Goal: Find specific page/section: Find specific page/section

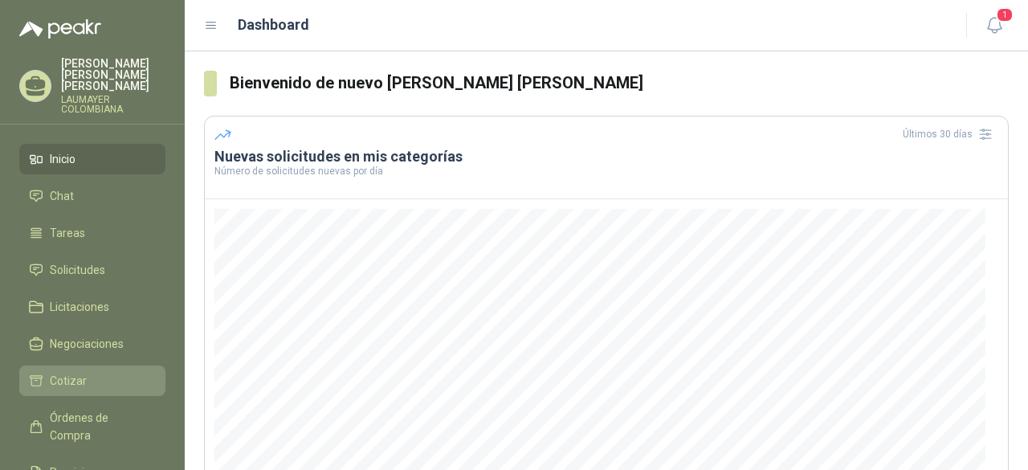
click at [77, 374] on span "Cotizar" at bounding box center [68, 381] width 37 height 18
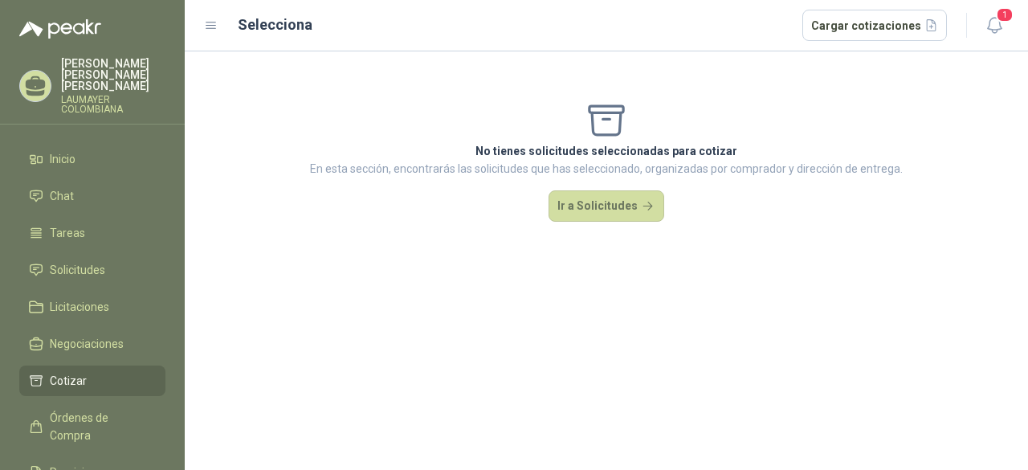
drag, startPoint x: 595, startPoint y: 208, endPoint x: 601, endPoint y: 274, distance: 66.2
click at [595, 209] on button "Ir a Solicitudes" at bounding box center [607, 206] width 116 height 32
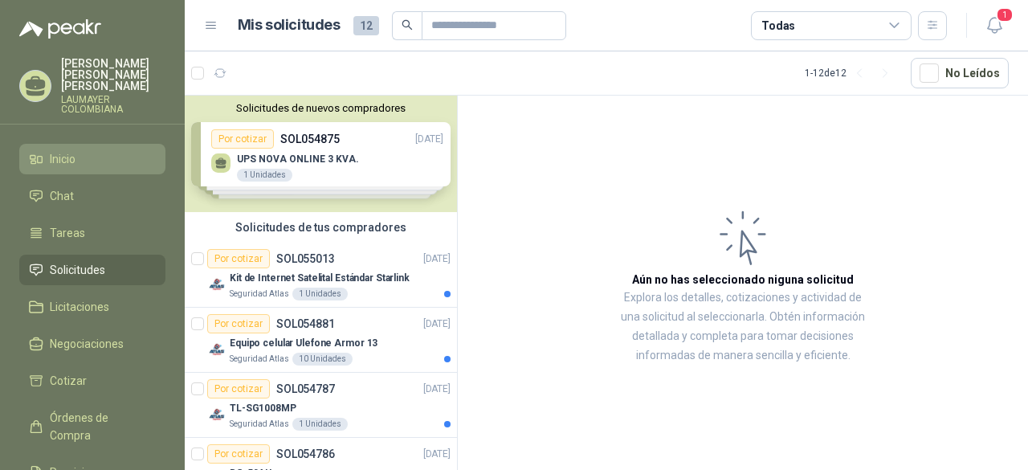
drag, startPoint x: 59, startPoint y: 146, endPoint x: 74, endPoint y: 149, distance: 15.6
click at [59, 150] on span "Inicio" at bounding box center [63, 159] width 26 height 18
